Goal: Task Accomplishment & Management: Manage account settings

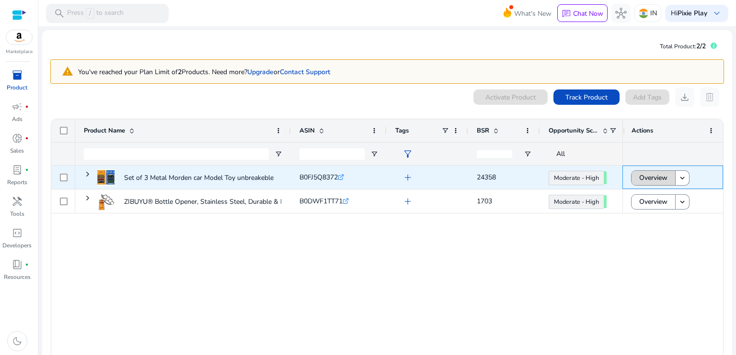
click at [640, 174] on span "Overview" at bounding box center [653, 178] width 28 height 20
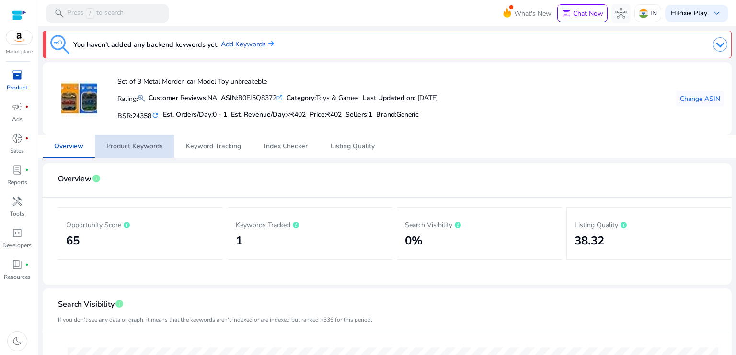
click at [165, 146] on link "Product Keywords" at bounding box center [134, 146] width 79 height 23
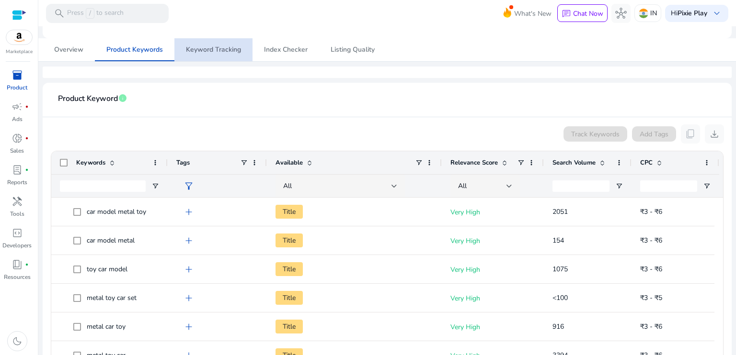
click at [236, 46] on span "Keyword Tracking" at bounding box center [213, 49] width 55 height 7
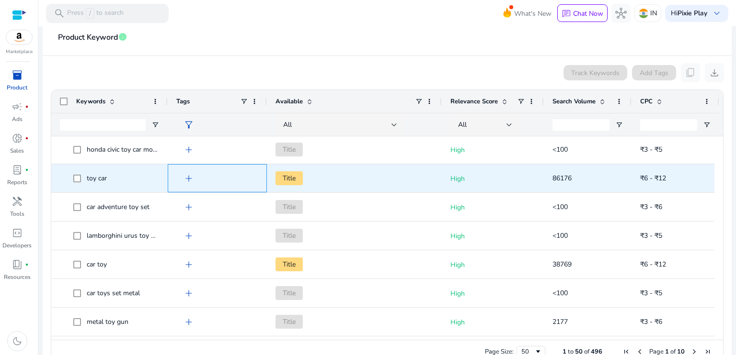
click at [183, 173] on span "add" at bounding box center [188, 178] width 11 height 11
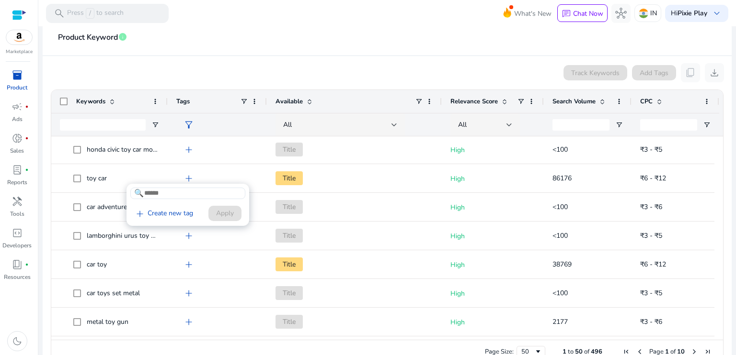
click at [109, 176] on div at bounding box center [368, 177] width 736 height 355
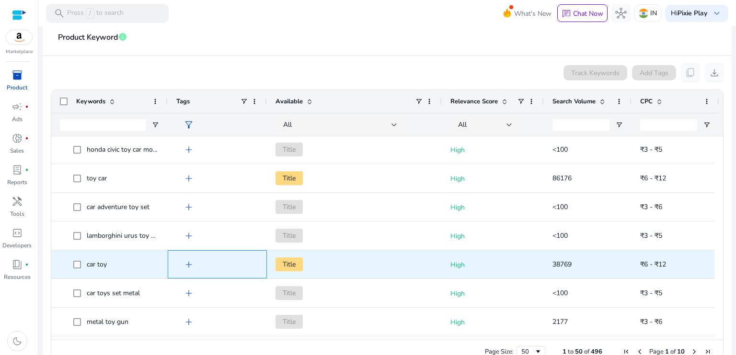
click at [188, 261] on span "add" at bounding box center [188, 264] width 11 height 11
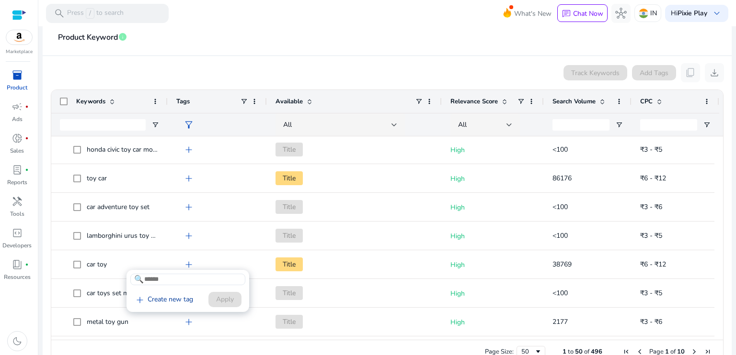
click at [172, 296] on link "add Create new tag" at bounding box center [163, 299] width 67 height 11
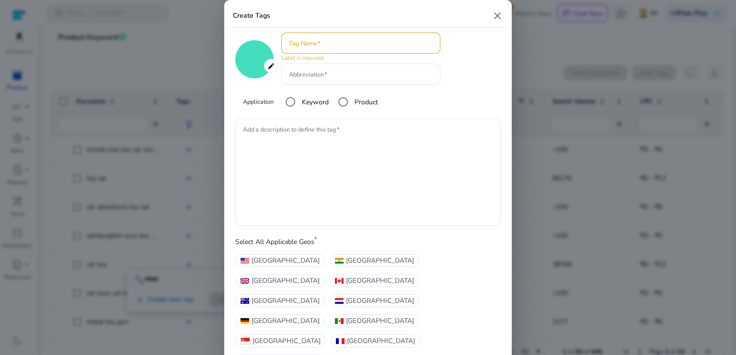
click at [495, 22] on mat-icon "close" at bounding box center [496, 15] width 11 height 11
type input "*******"
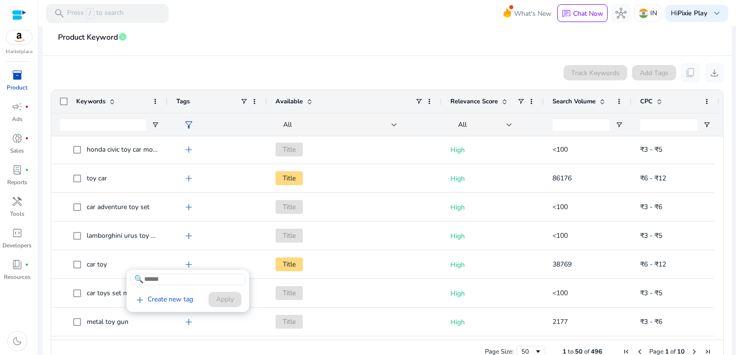
click at [10, 75] on div at bounding box center [368, 177] width 736 height 355
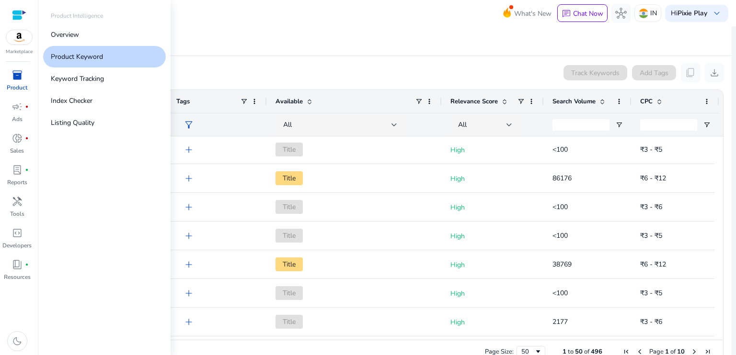
click at [13, 75] on span "inventory_2" at bounding box center [16, 74] width 11 height 11
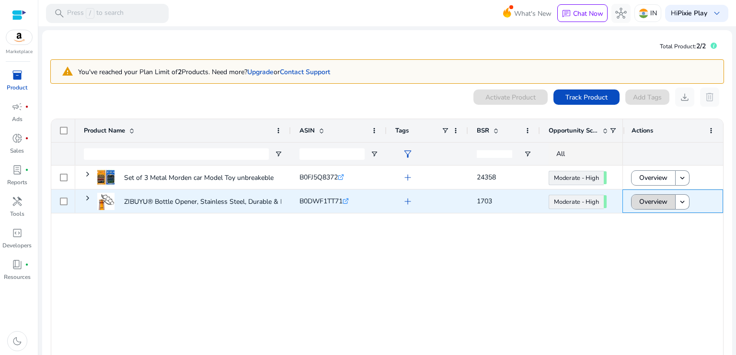
click at [657, 202] on span "Overview" at bounding box center [653, 202] width 28 height 20
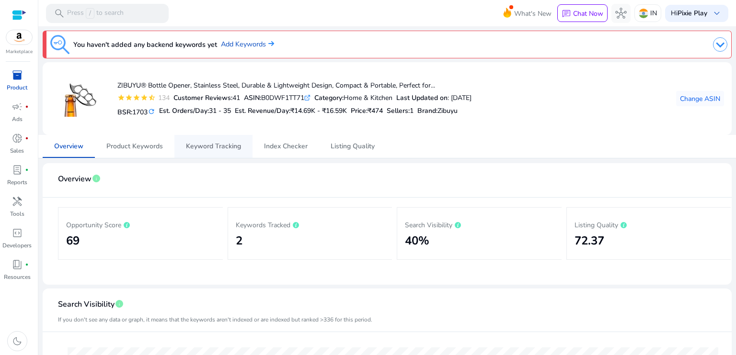
click at [228, 154] on span "Keyword Tracking" at bounding box center [213, 146] width 55 height 23
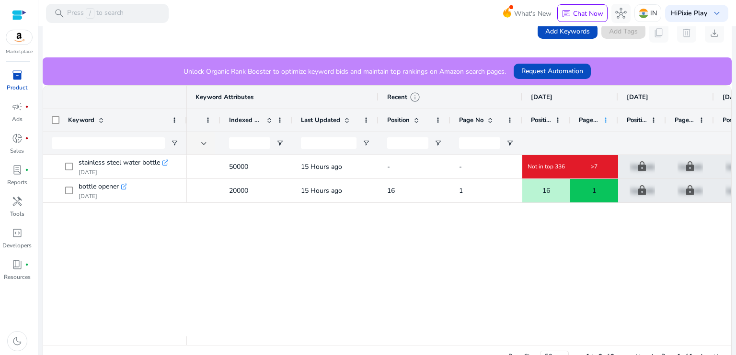
click at [606, 116] on span at bounding box center [605, 120] width 8 height 8
click at [579, 124] on div "Page No" at bounding box center [588, 121] width 20 height 18
click at [590, 116] on span "Page No" at bounding box center [588, 120] width 20 height 9
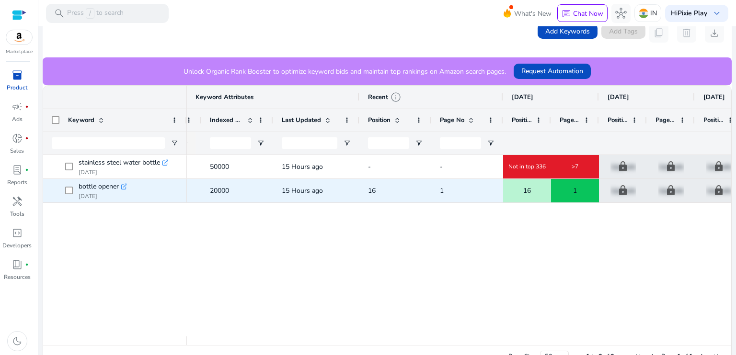
scroll to position [0, 188]
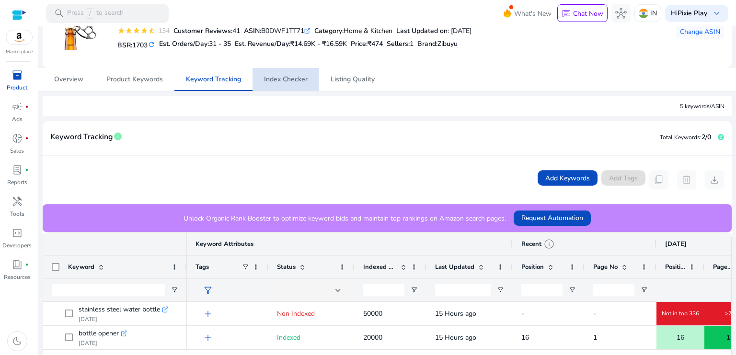
click at [290, 86] on span "Index Checker" at bounding box center [286, 79] width 44 height 23
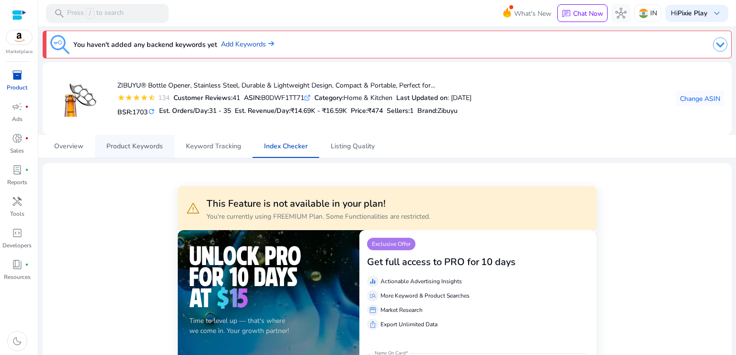
click at [154, 147] on span "Product Keywords" at bounding box center [134, 146] width 57 height 7
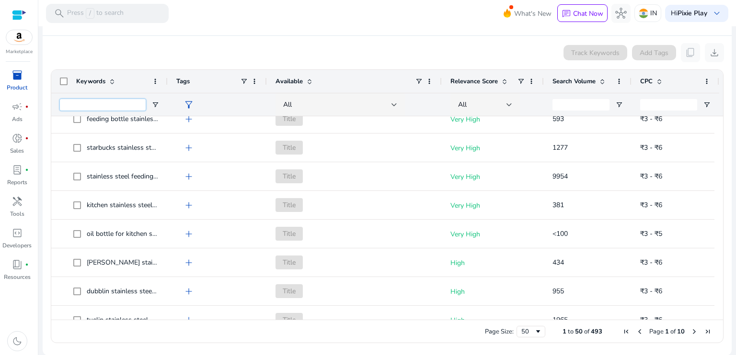
click at [118, 106] on input "Keywords Filter Input" at bounding box center [103, 104] width 86 height 11
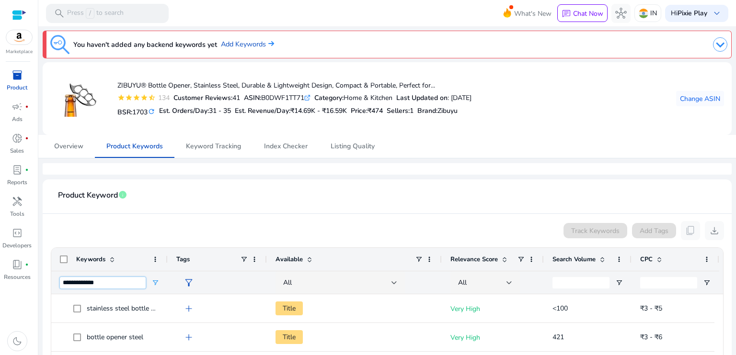
type input "**********"
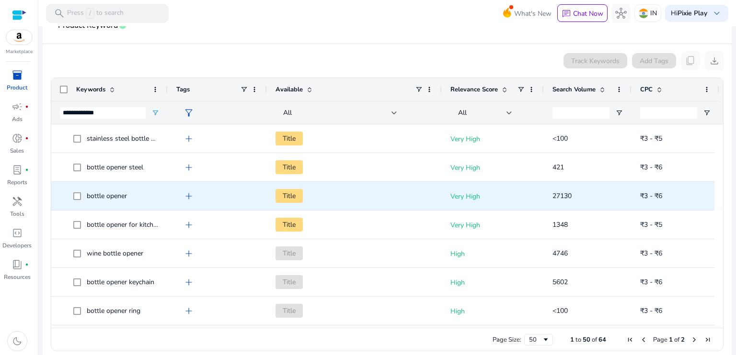
click at [327, 187] on span "Title" at bounding box center [354, 196] width 158 height 20
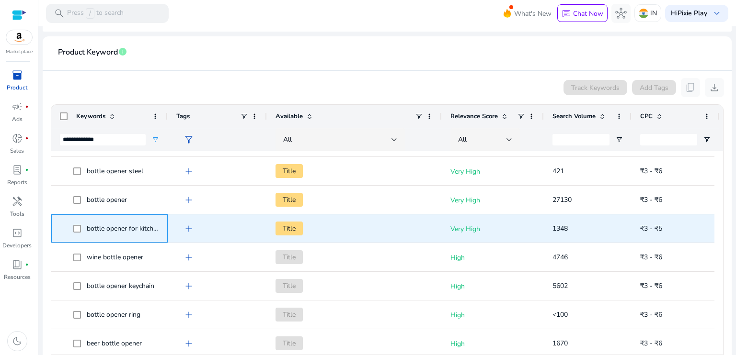
click at [129, 230] on span "bottle opener for kitchen" at bounding box center [124, 228] width 74 height 9
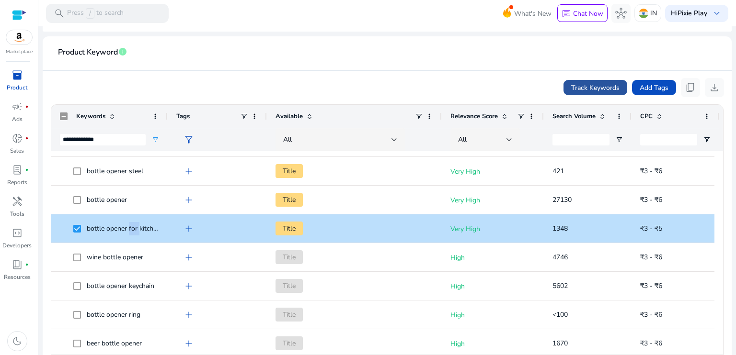
click at [587, 93] on span at bounding box center [595, 87] width 64 height 23
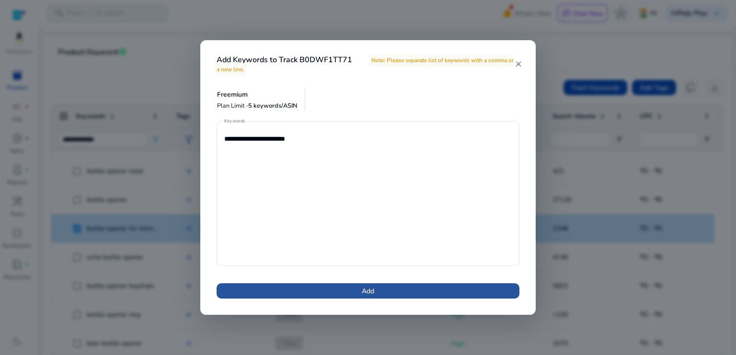
click at [411, 296] on span at bounding box center [367, 291] width 303 height 23
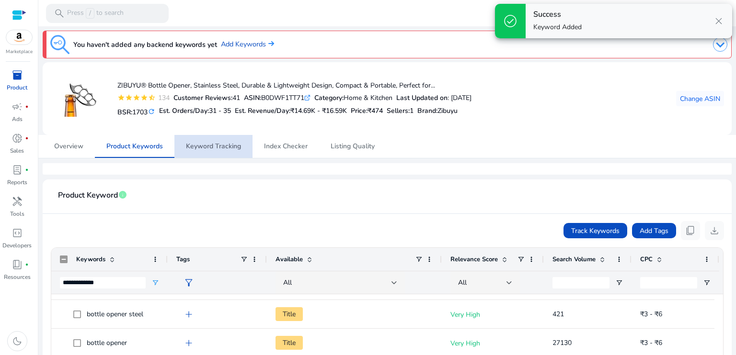
click at [229, 149] on span "Keyword Tracking" at bounding box center [213, 146] width 55 height 7
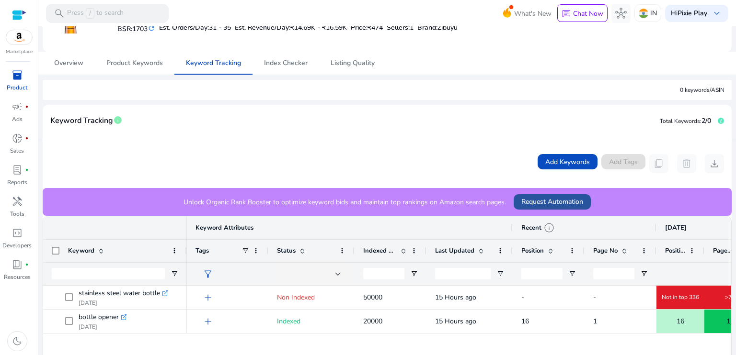
click at [548, 203] on span "Request Automation" at bounding box center [552, 202] width 62 height 10
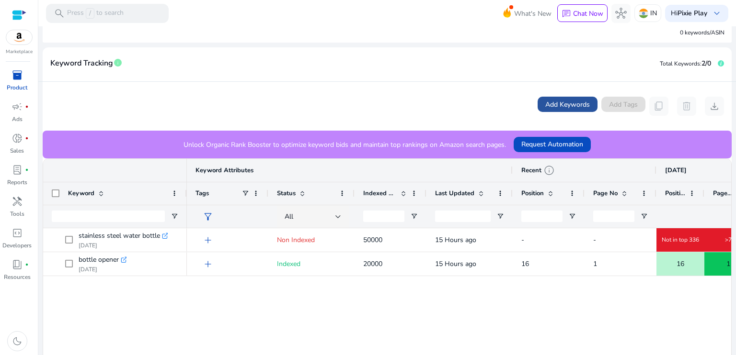
click at [565, 94] on span at bounding box center [567, 104] width 60 height 23
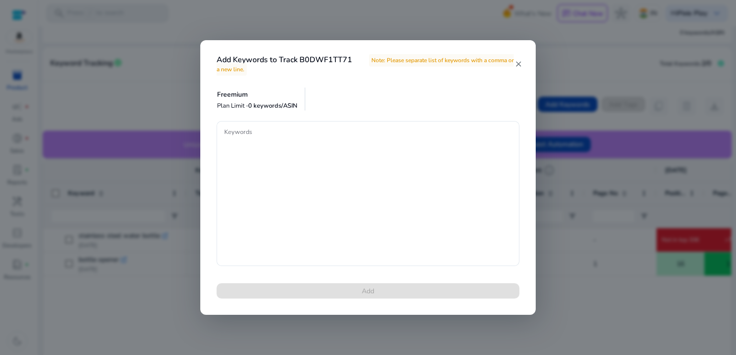
click at [520, 68] on mat-icon "close" at bounding box center [518, 64] width 8 height 9
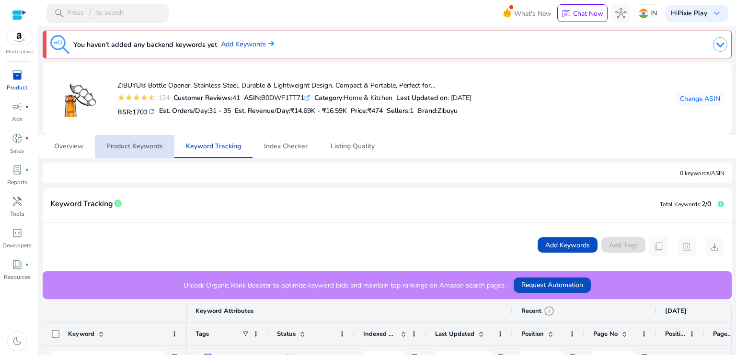
click at [154, 145] on span "Product Keywords" at bounding box center [134, 146] width 57 height 7
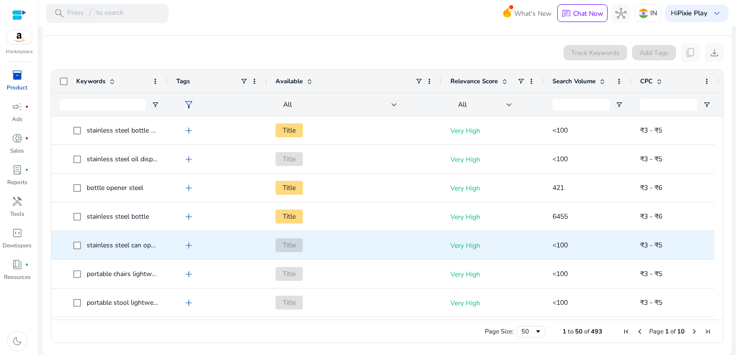
scroll to position [63, 0]
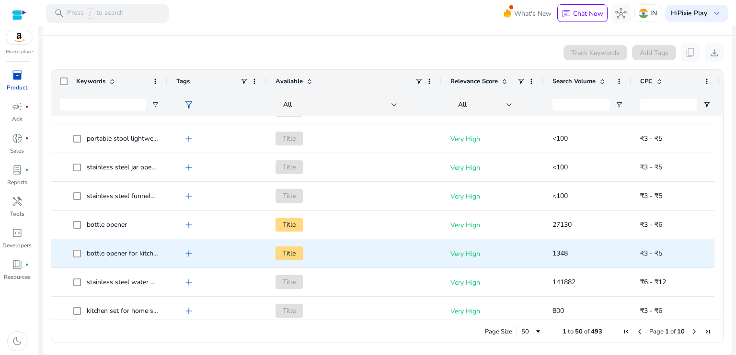
click at [133, 253] on span "bottle opener for kitchen" at bounding box center [124, 253] width 74 height 9
copy span "bottle opener for kitchen"
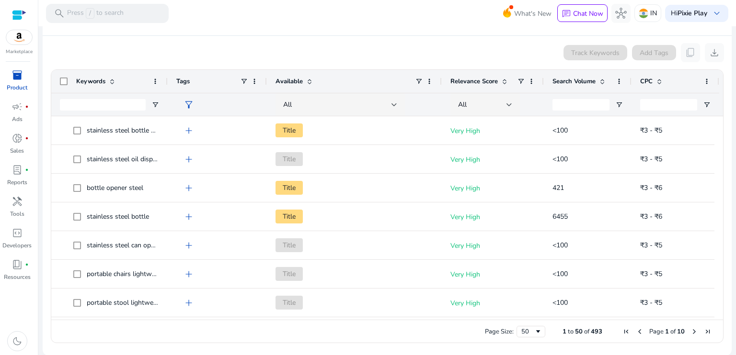
scroll to position [0, 0]
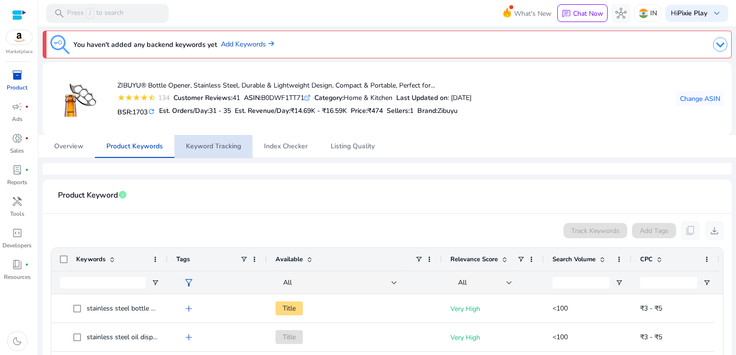
click at [210, 150] on span "Keyword Tracking" at bounding box center [213, 146] width 55 height 7
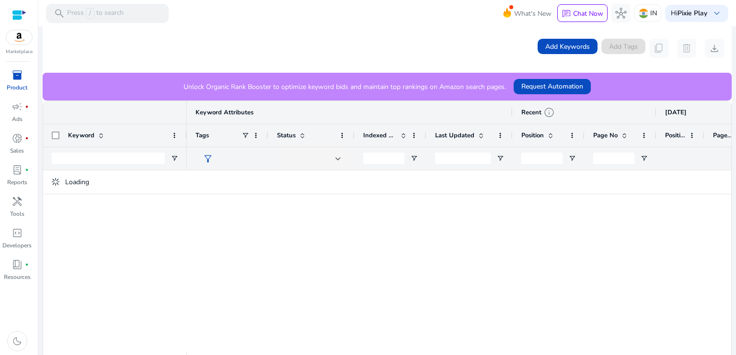
scroll to position [199, 0]
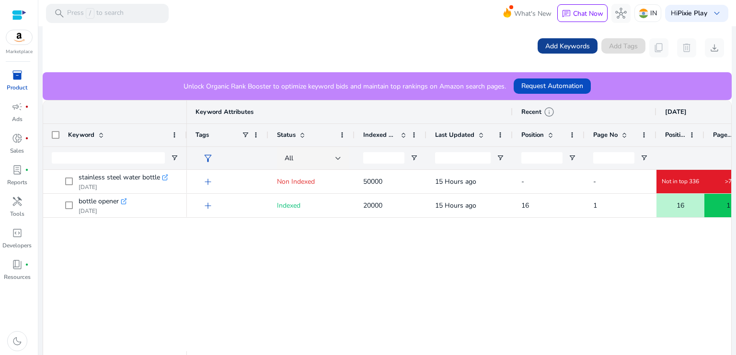
click at [565, 47] on span "Add Keywords" at bounding box center [567, 46] width 45 height 10
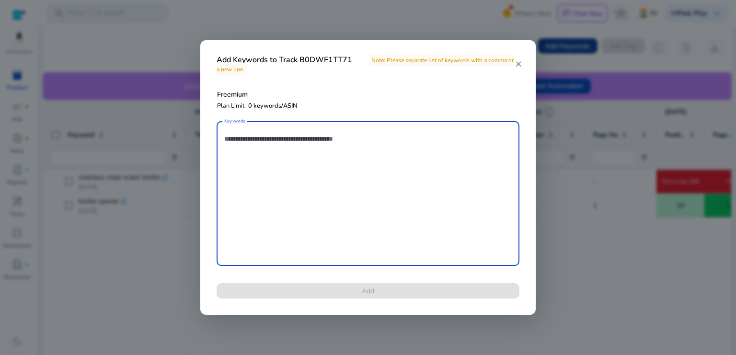
paste textarea "**********"
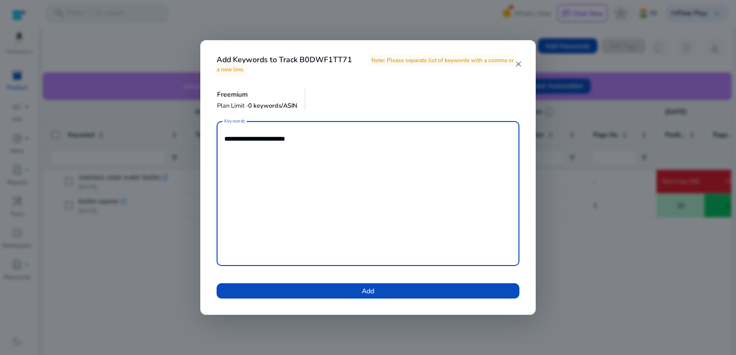
type textarea "**********"
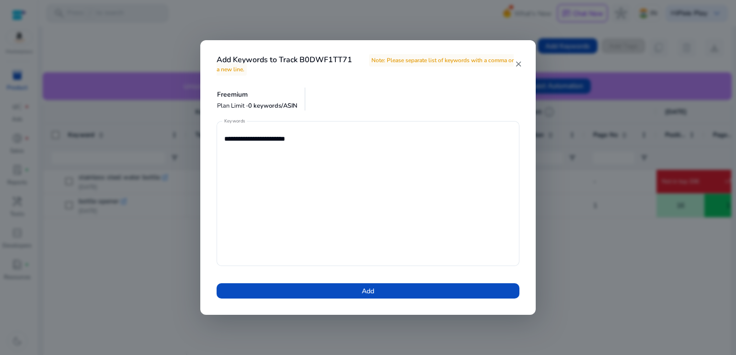
click at [438, 303] on div "**********" at bounding box center [368, 215] width 326 height 189
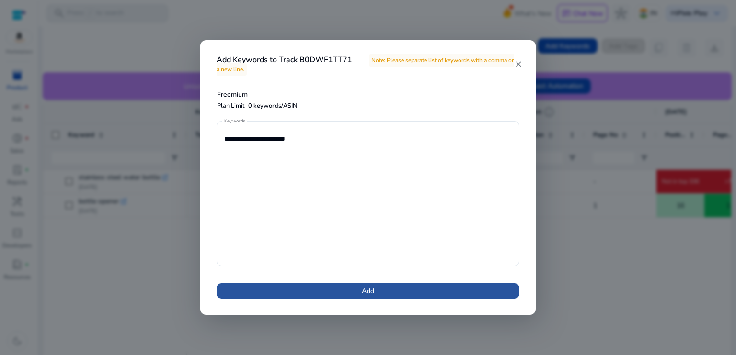
click at [439, 287] on span at bounding box center [367, 291] width 303 height 23
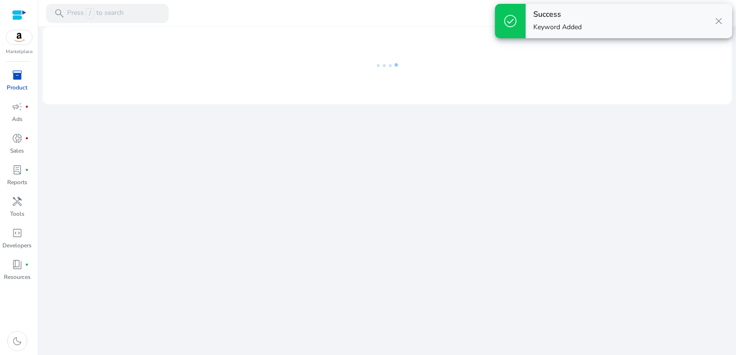
click at [718, 19] on span "close" at bounding box center [718, 20] width 11 height 11
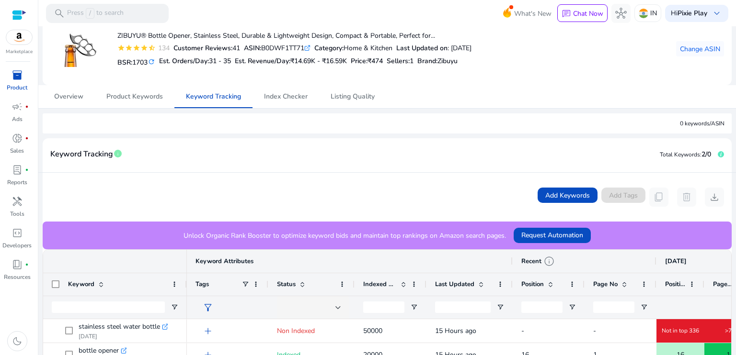
scroll to position [0, 0]
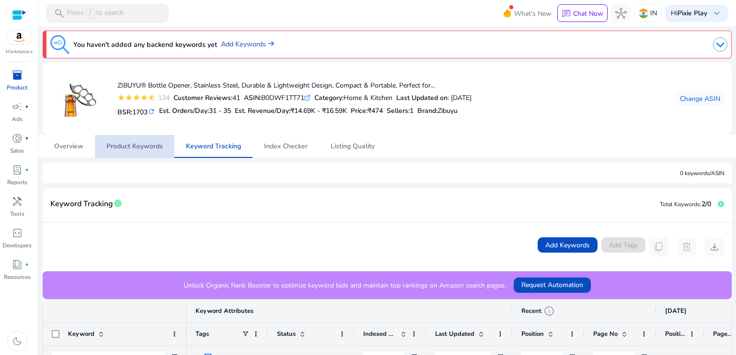
click at [156, 139] on span "Product Keywords" at bounding box center [134, 146] width 57 height 23
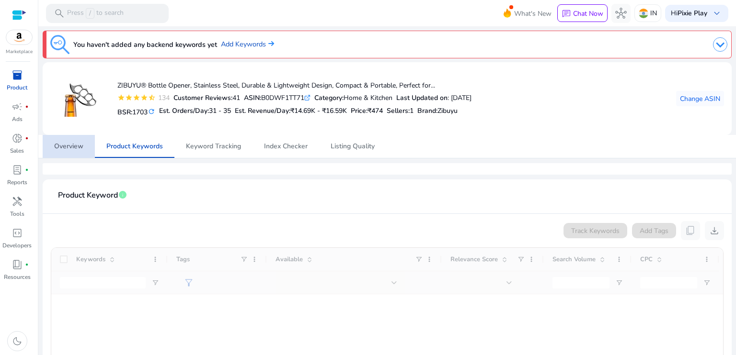
click at [82, 143] on span "Overview" at bounding box center [68, 146] width 29 height 7
